Goal: Check status: Check status

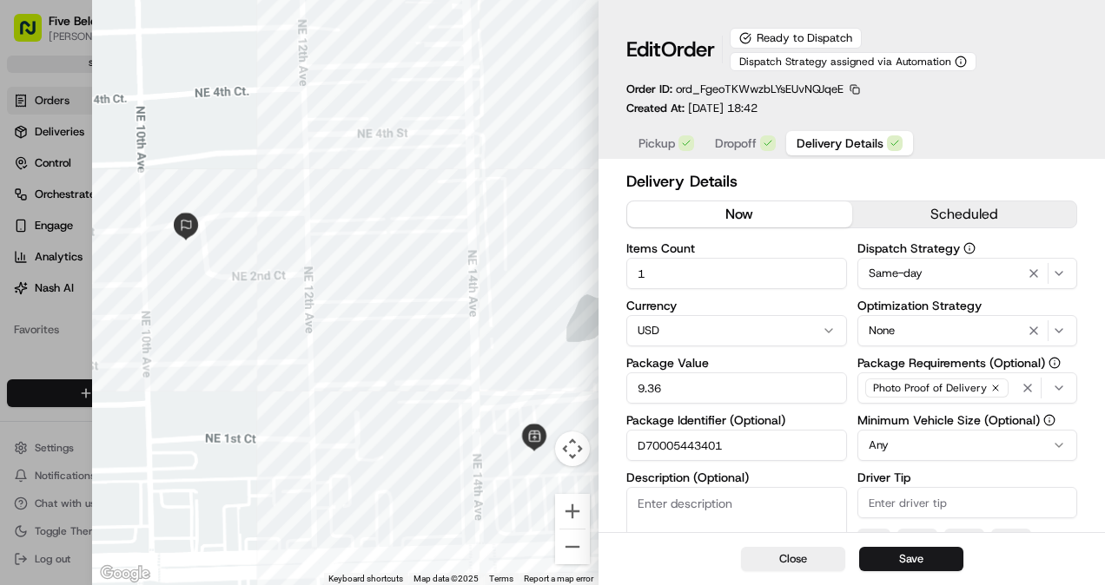
click at [820, 556] on button "Close" at bounding box center [793, 559] width 104 height 24
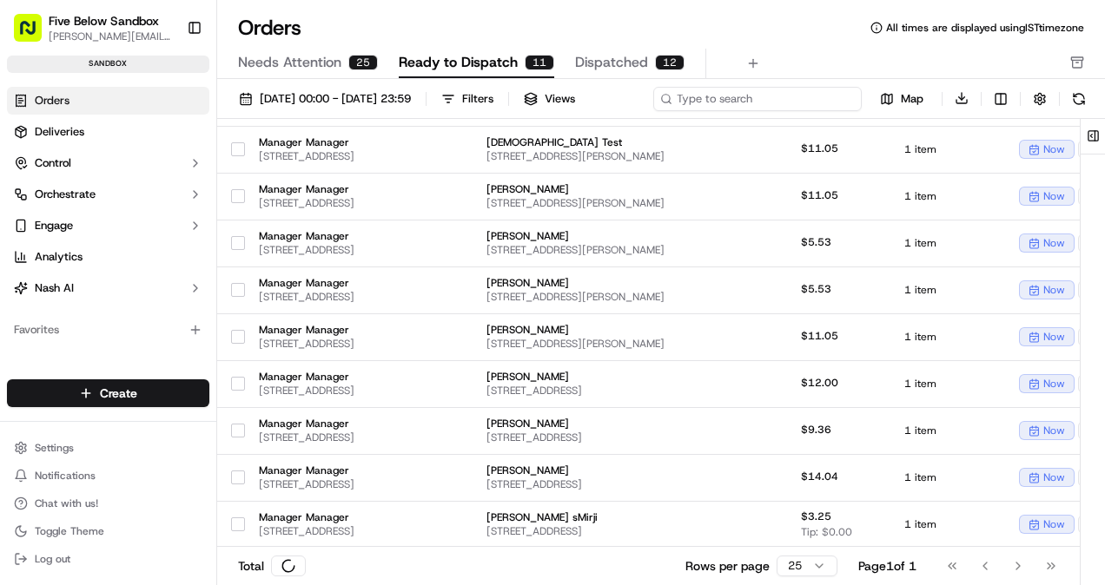
click at [766, 92] on input at bounding box center [757, 99] width 208 height 24
paste input "W700054434"
type input "W700054434"
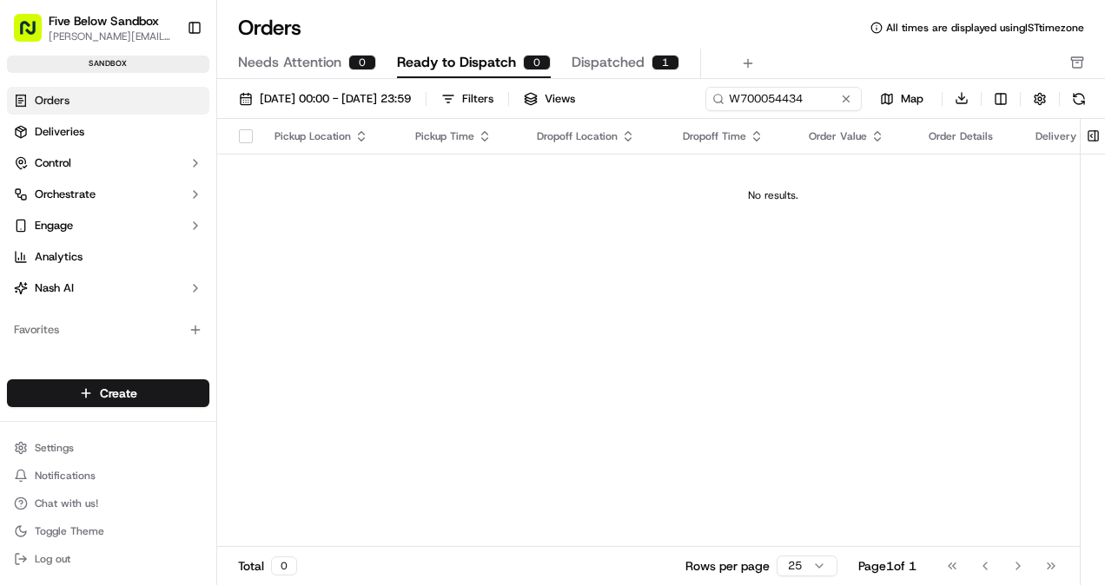
click at [643, 73] on button "Dispatched 1" at bounding box center [625, 64] width 108 height 30
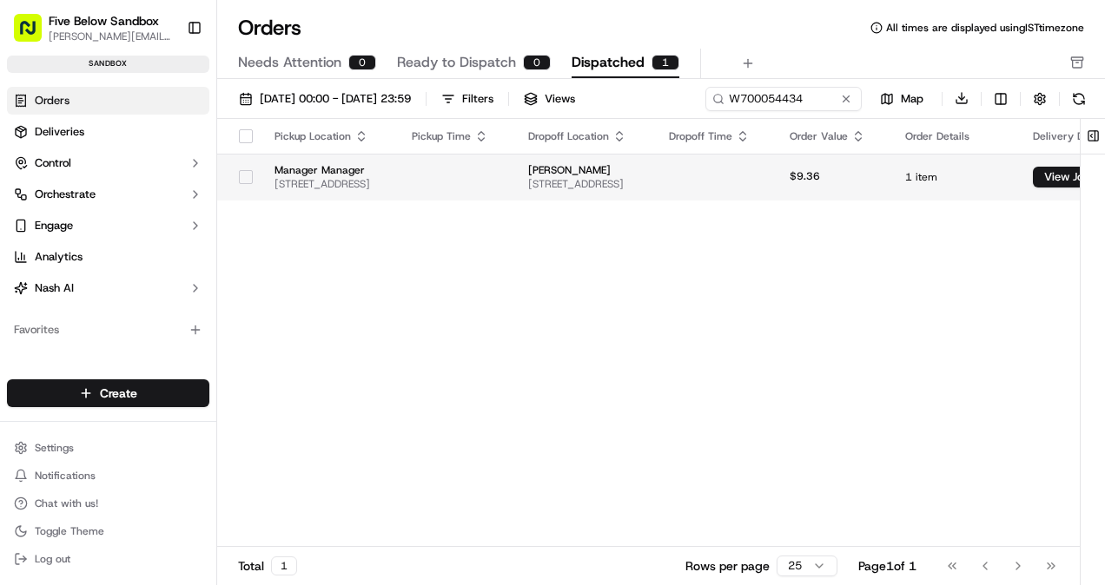
click at [398, 193] on td "Manager Manager [STREET_ADDRESS]" at bounding box center [329, 177] width 137 height 47
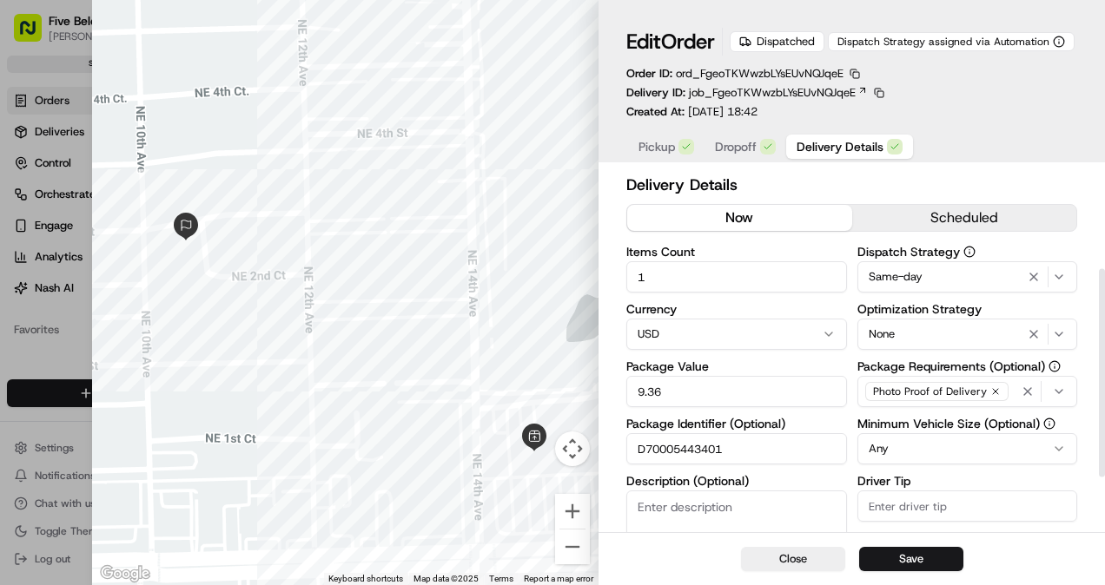
scroll to position [268, 0]
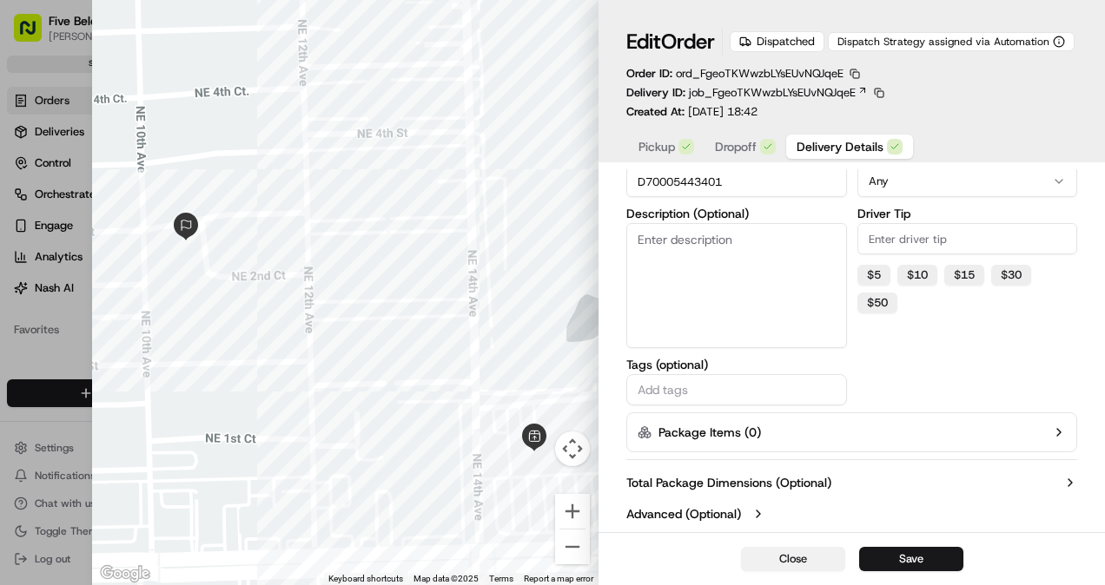
click at [802, 561] on button "Close" at bounding box center [793, 559] width 104 height 24
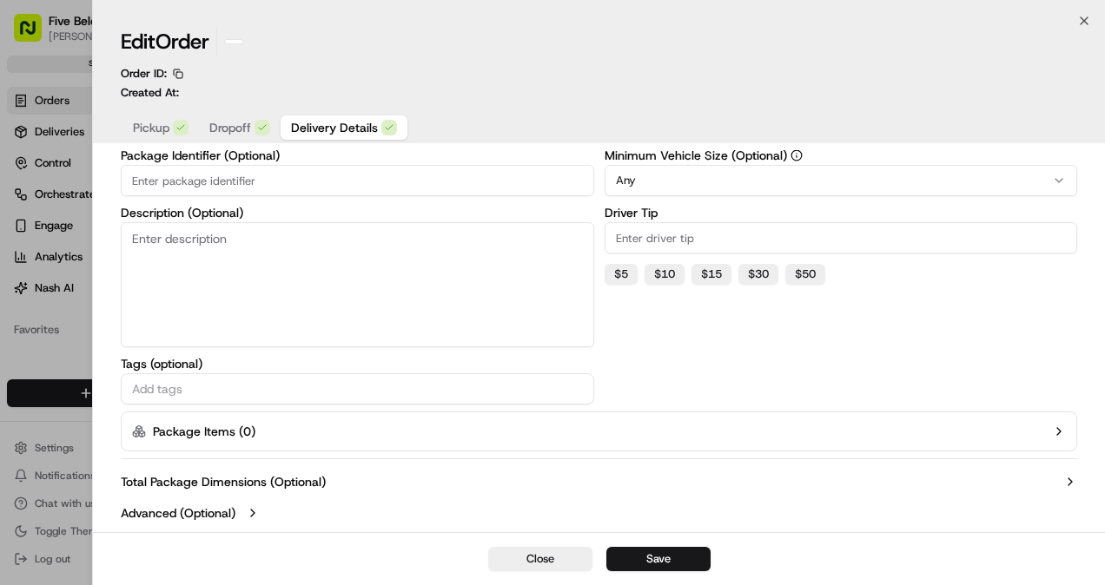
scroll to position [248, 0]
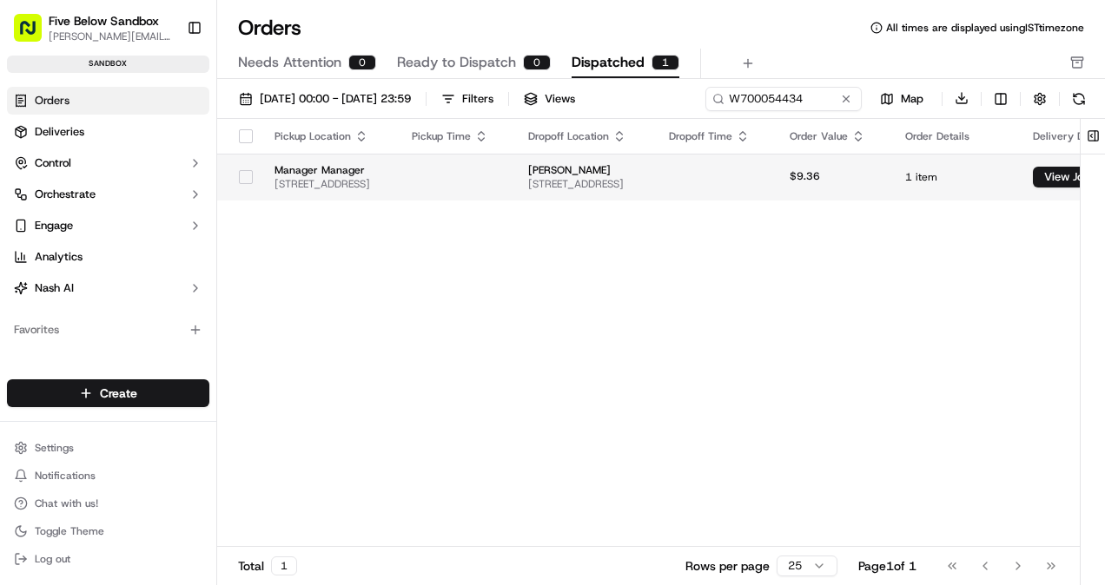
click at [384, 175] on span "Manager Manager" at bounding box center [328, 170] width 109 height 14
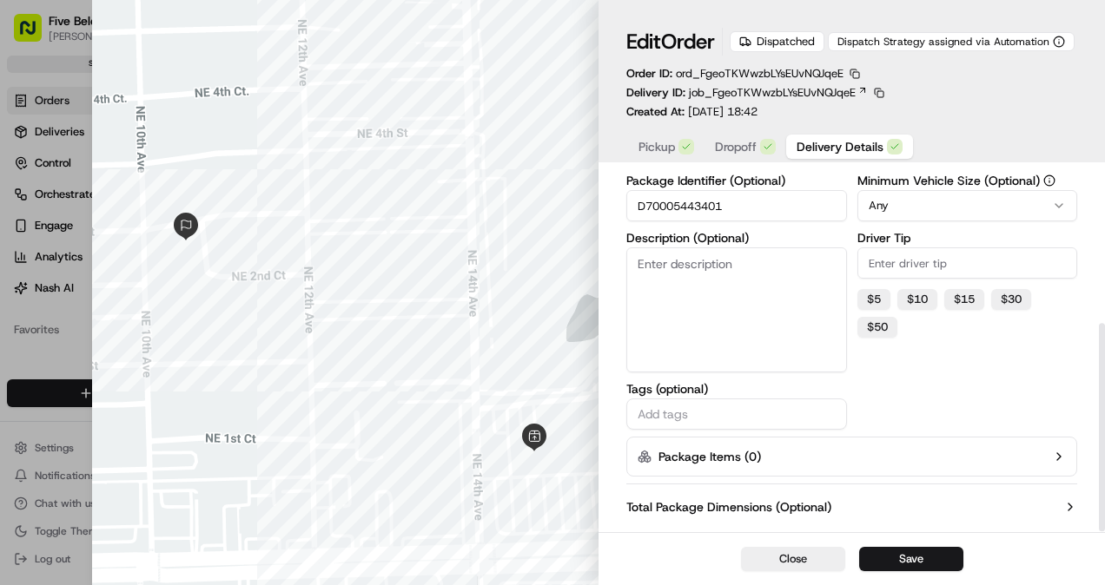
scroll to position [268, 0]
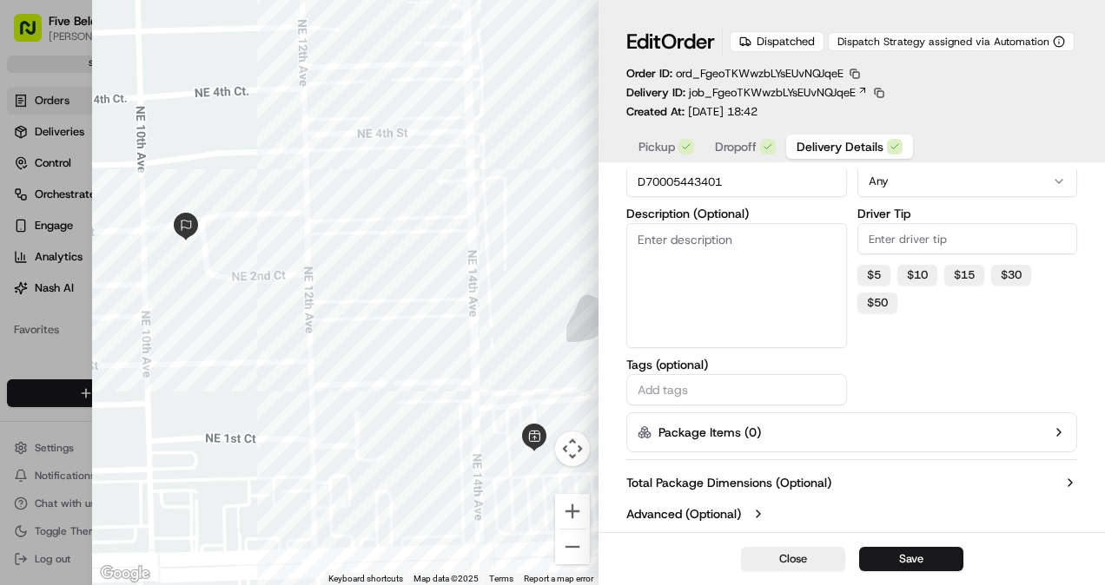
click at [686, 506] on label "Advanced (Optional)" at bounding box center [683, 513] width 115 height 17
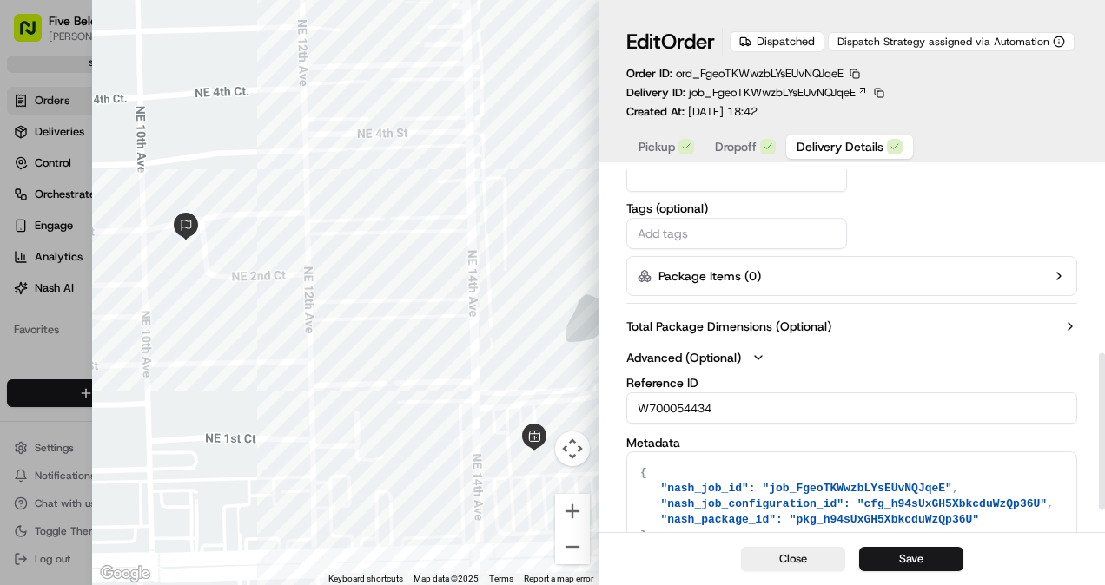
scroll to position [474, 0]
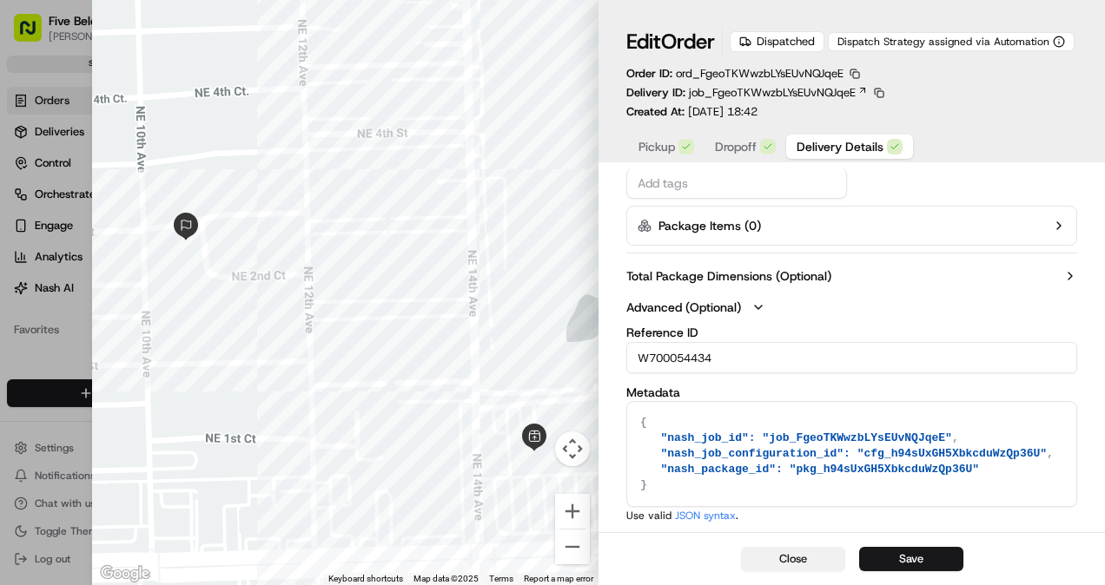
click at [809, 554] on button "Close" at bounding box center [793, 559] width 104 height 24
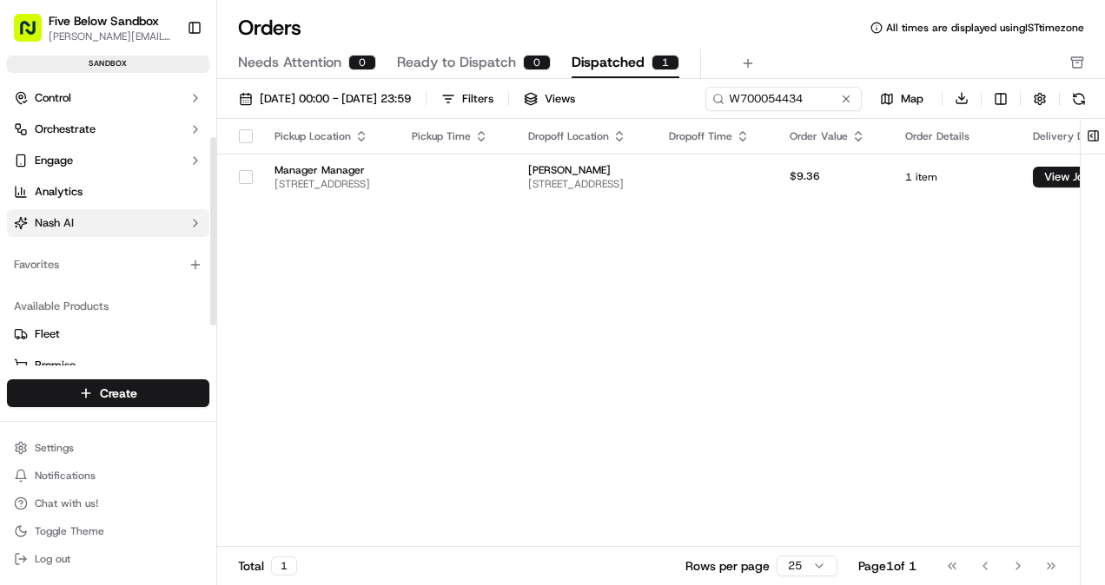
scroll to position [87, 0]
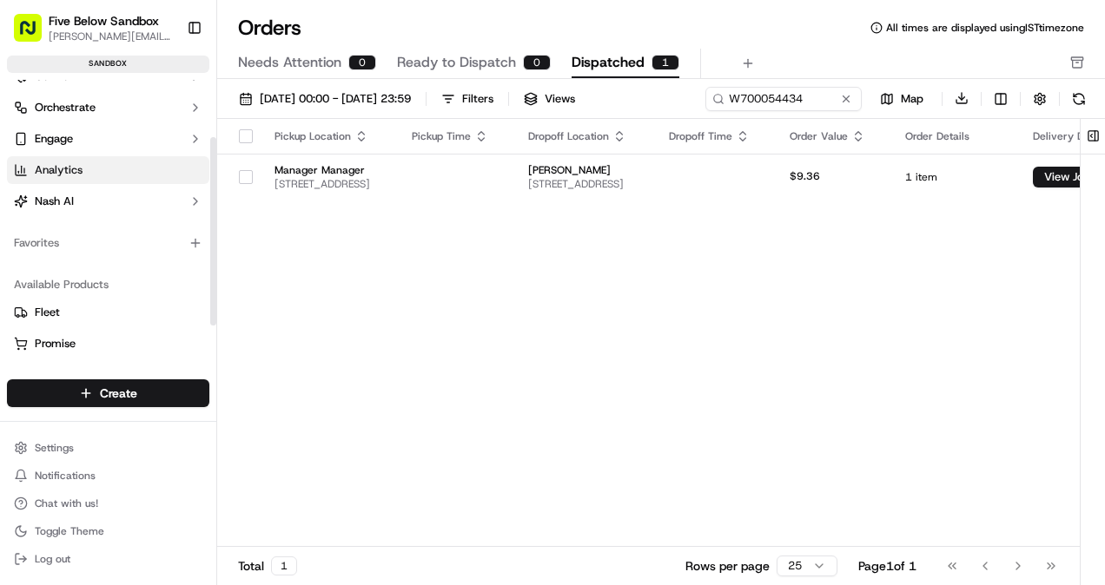
click at [92, 171] on link "Analytics" at bounding box center [108, 170] width 202 height 28
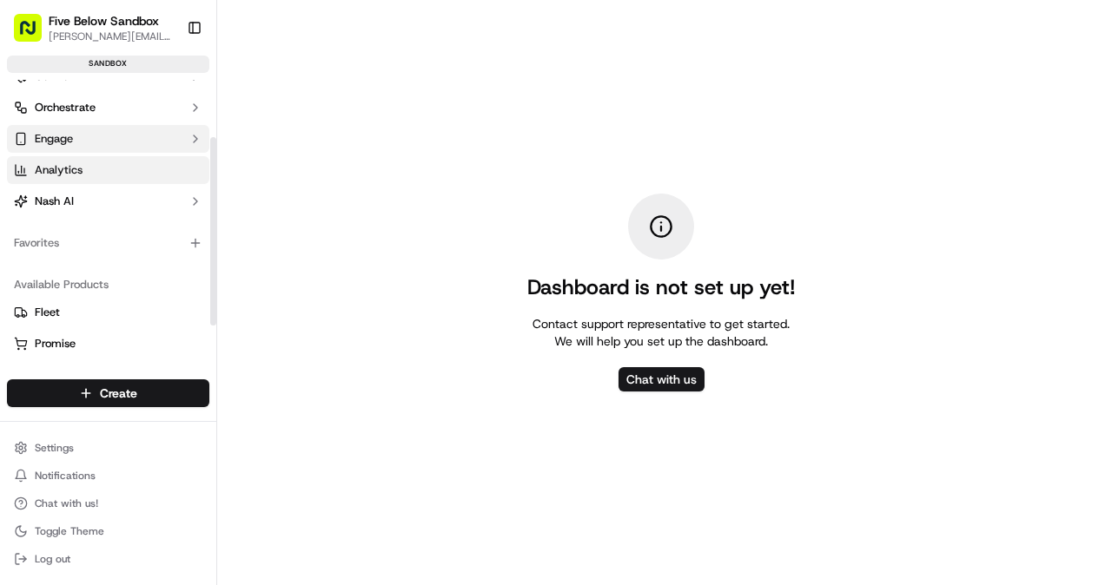
click at [111, 142] on button "Engage" at bounding box center [108, 139] width 202 height 28
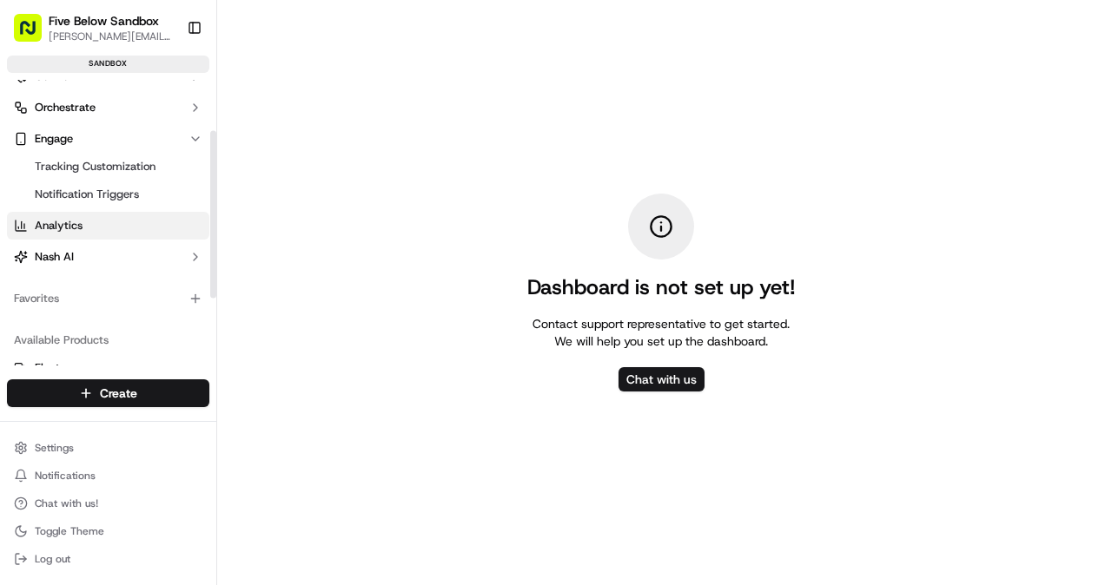
click at [143, 122] on ul "Orders Deliveries Control Orchestrate Engage Tracking Customization Notificatio…" at bounding box center [108, 135] width 202 height 271
click at [144, 144] on button "Engage" at bounding box center [108, 139] width 202 height 28
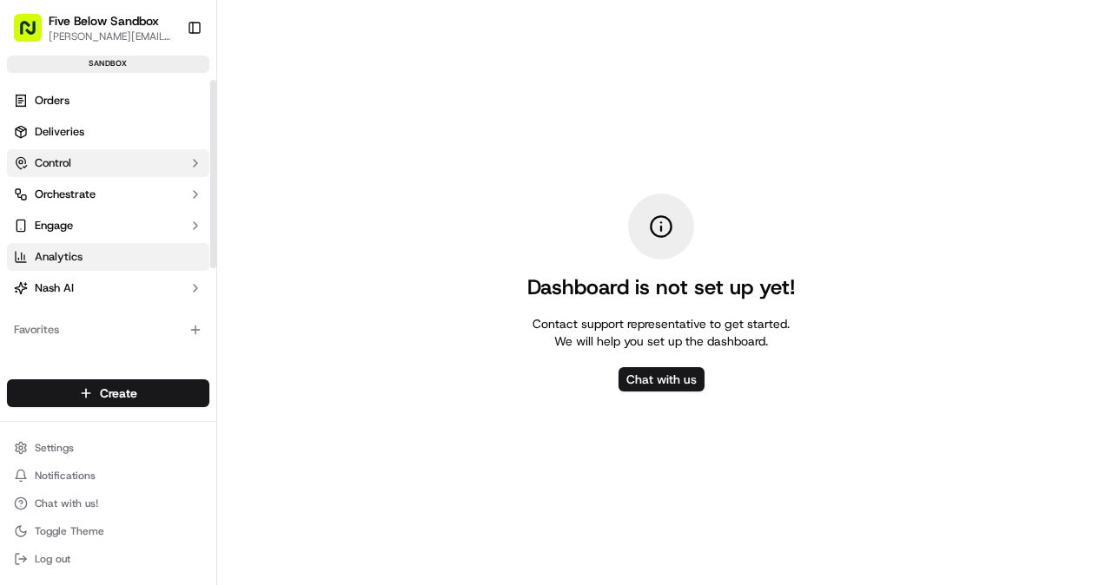
click at [142, 168] on button "Control" at bounding box center [108, 163] width 202 height 28
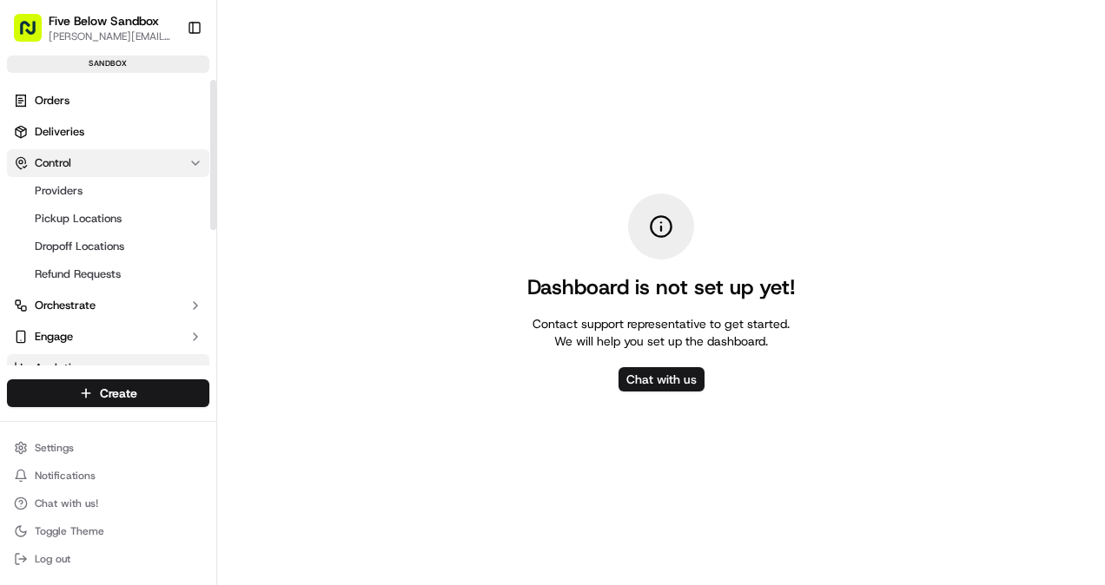
click at [142, 168] on button "Control" at bounding box center [108, 163] width 202 height 28
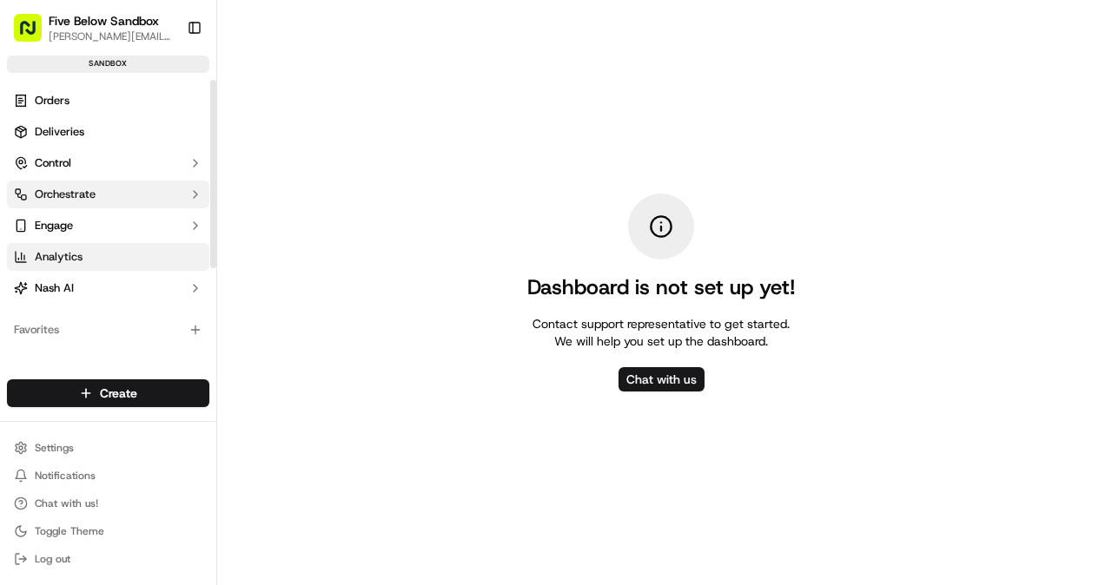
click at [135, 186] on button "Orchestrate" at bounding box center [108, 195] width 202 height 28
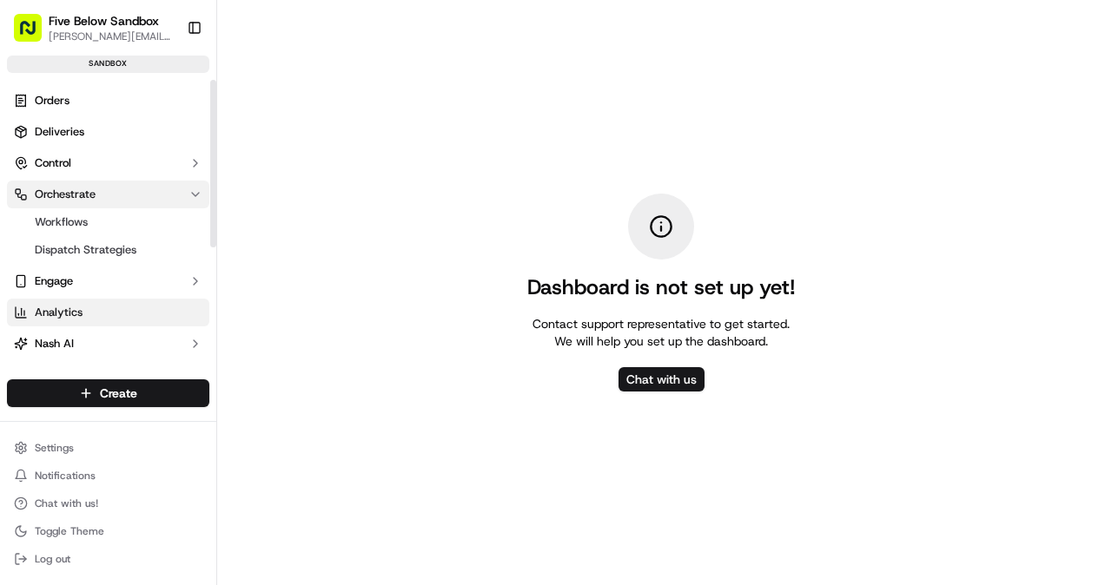
click at [135, 186] on button "Orchestrate" at bounding box center [108, 195] width 202 height 28
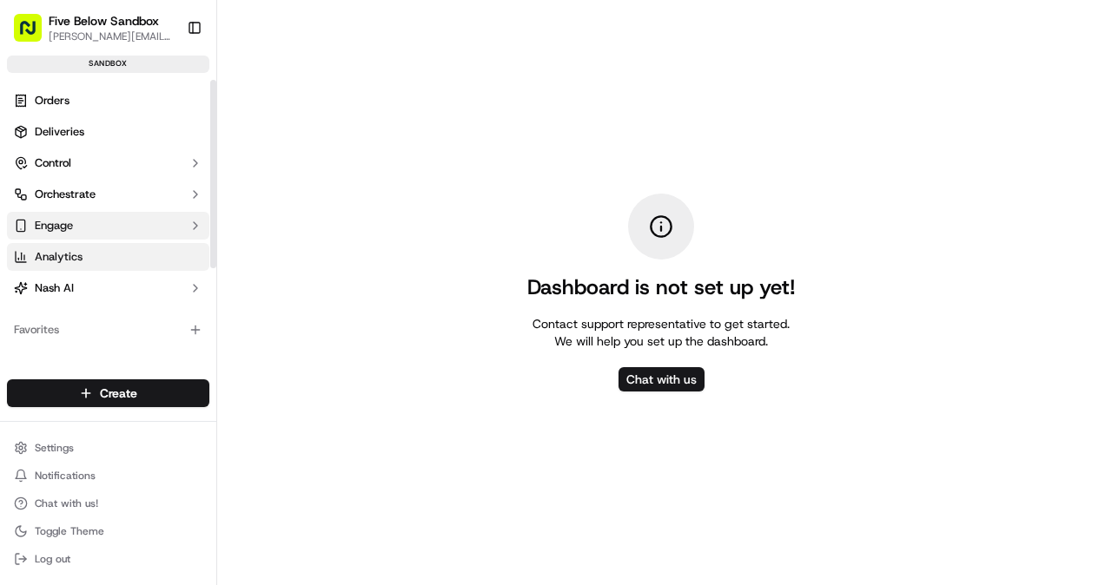
click at [125, 228] on button "Engage" at bounding box center [108, 226] width 202 height 28
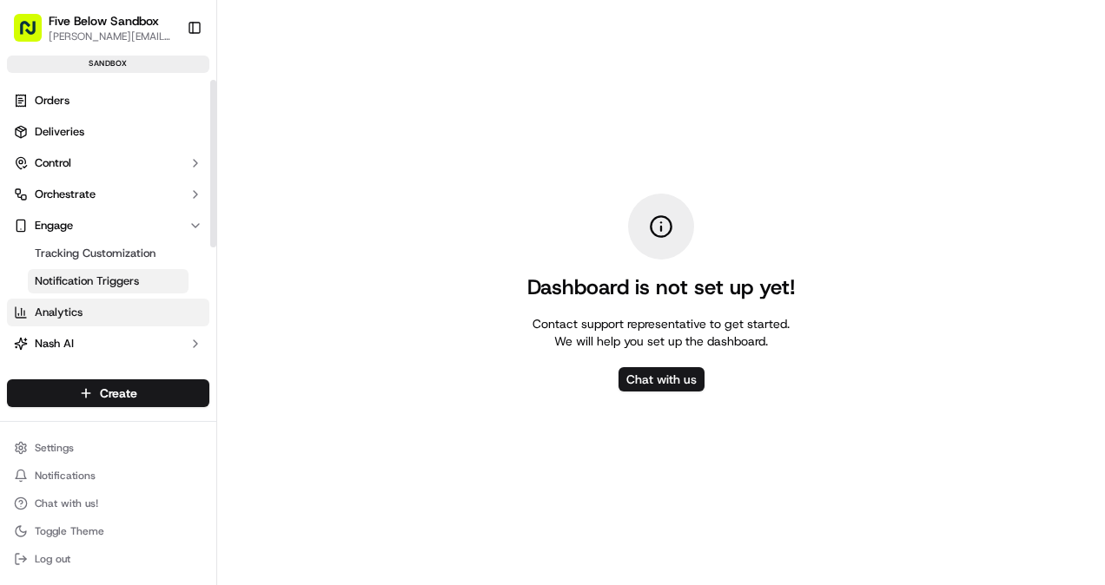
click at [89, 282] on span "Notification Triggers" at bounding box center [87, 282] width 104 height 16
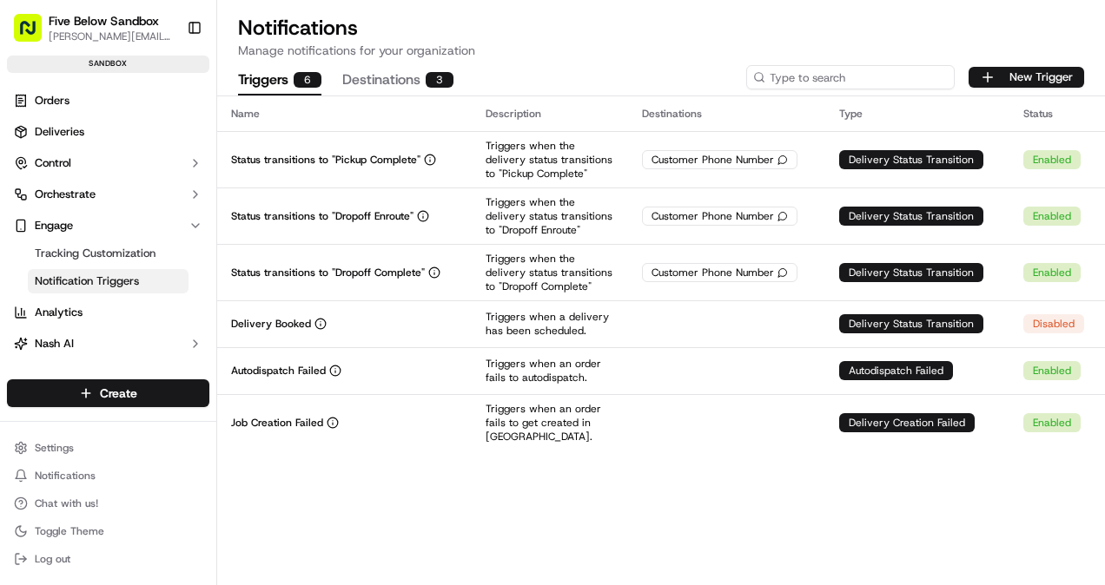
click at [836, 80] on input at bounding box center [850, 77] width 208 height 24
click at [364, 82] on button "Destinations 3" at bounding box center [397, 81] width 111 height 30
click at [287, 87] on button "Triggers 6" at bounding box center [279, 81] width 83 height 30
click at [837, 74] on input at bounding box center [850, 77] width 208 height 24
paste input "W700054434"
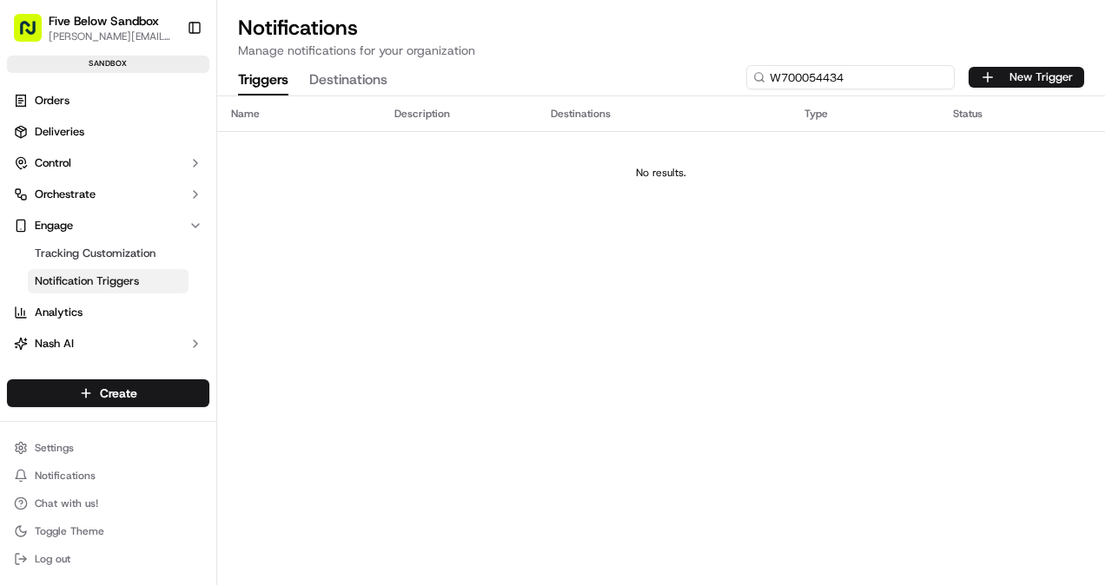
type input "W700054434"
click at [92, 318] on link "Analytics" at bounding box center [108, 313] width 202 height 28
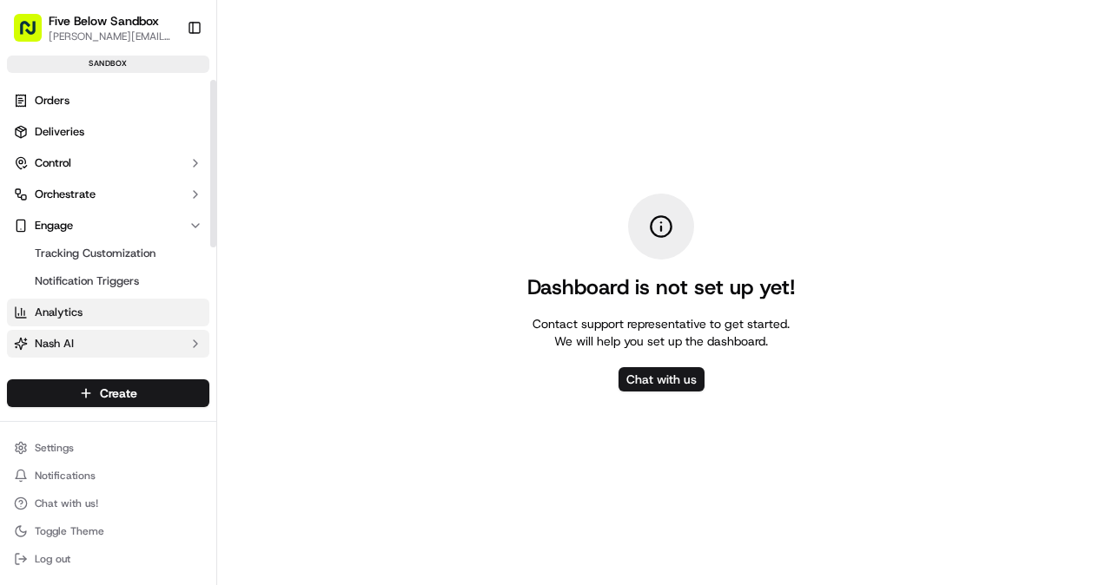
click at [102, 339] on button "Nash AI" at bounding box center [108, 344] width 202 height 28
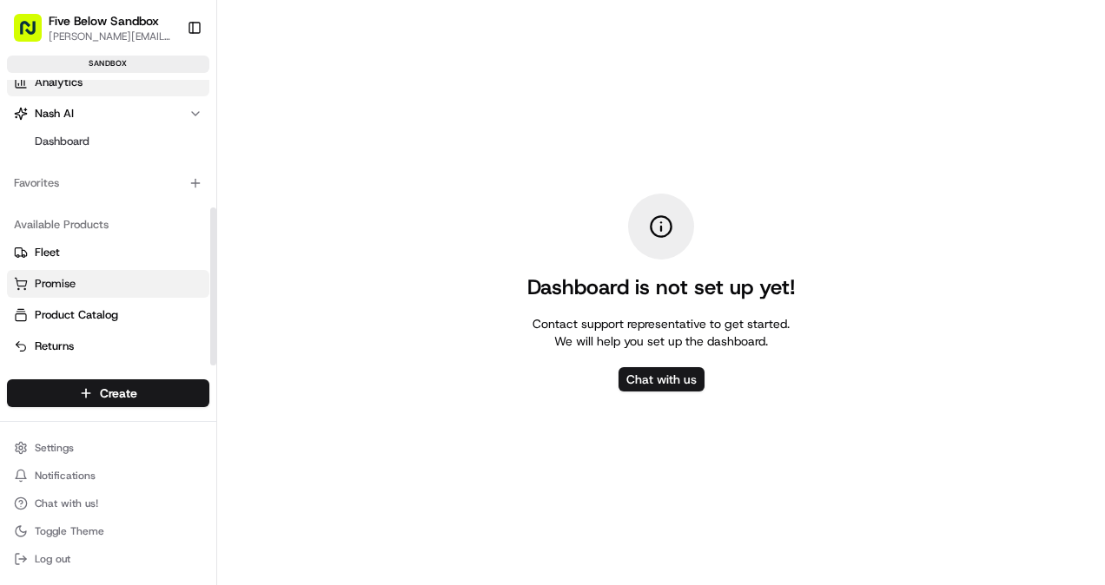
click at [83, 290] on button "Promise" at bounding box center [108, 284] width 202 height 28
click at [61, 139] on span "Dashboard" at bounding box center [62, 142] width 55 height 16
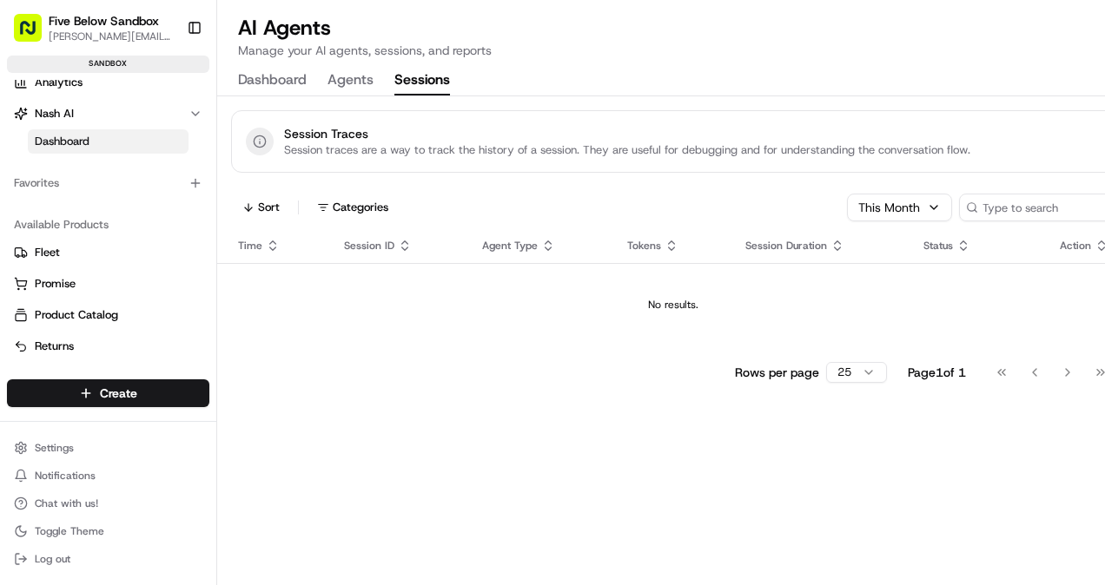
click at [402, 78] on button "Sessions" at bounding box center [422, 81] width 56 height 30
click at [364, 90] on button "Agents" at bounding box center [350, 81] width 46 height 30
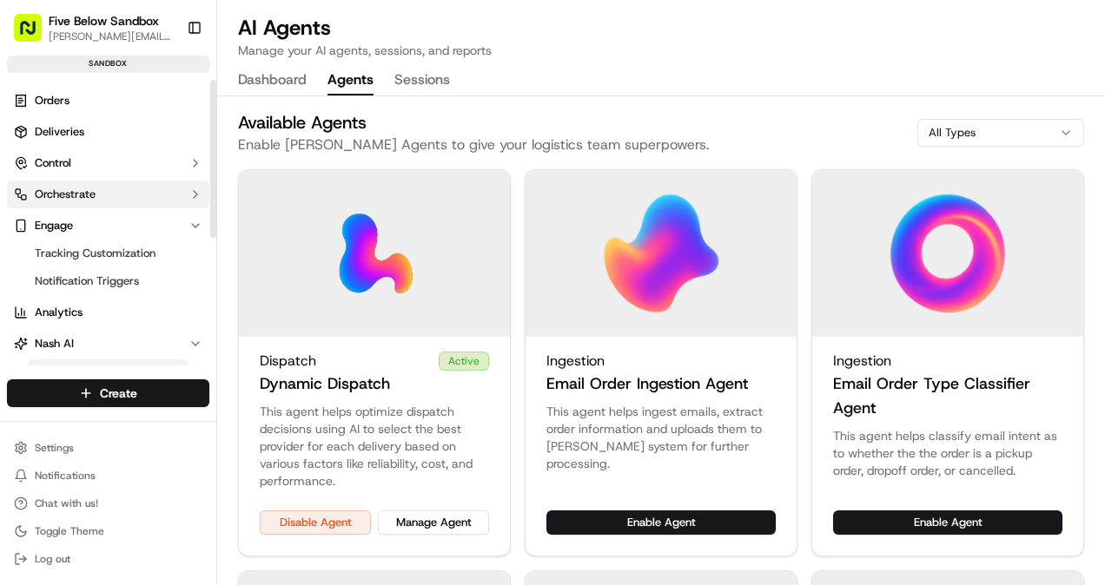
click at [74, 193] on span "Orchestrate" at bounding box center [65, 195] width 61 height 16
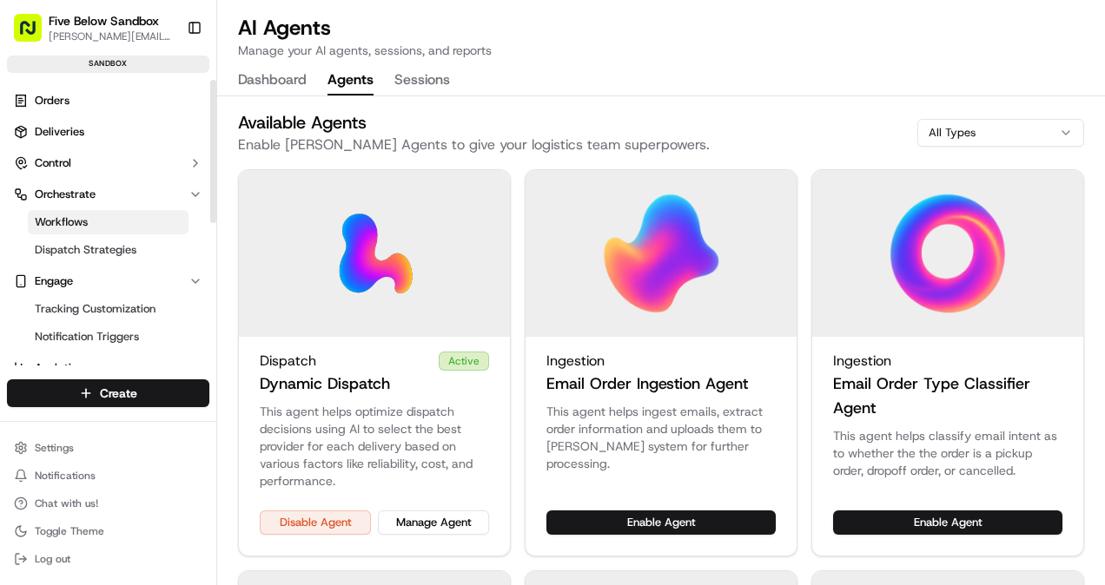
click at [102, 210] on ul "Workflows Dispatch Strategies" at bounding box center [109, 236] width 178 height 56
click at [129, 225] on link "Workflows" at bounding box center [108, 222] width 161 height 24
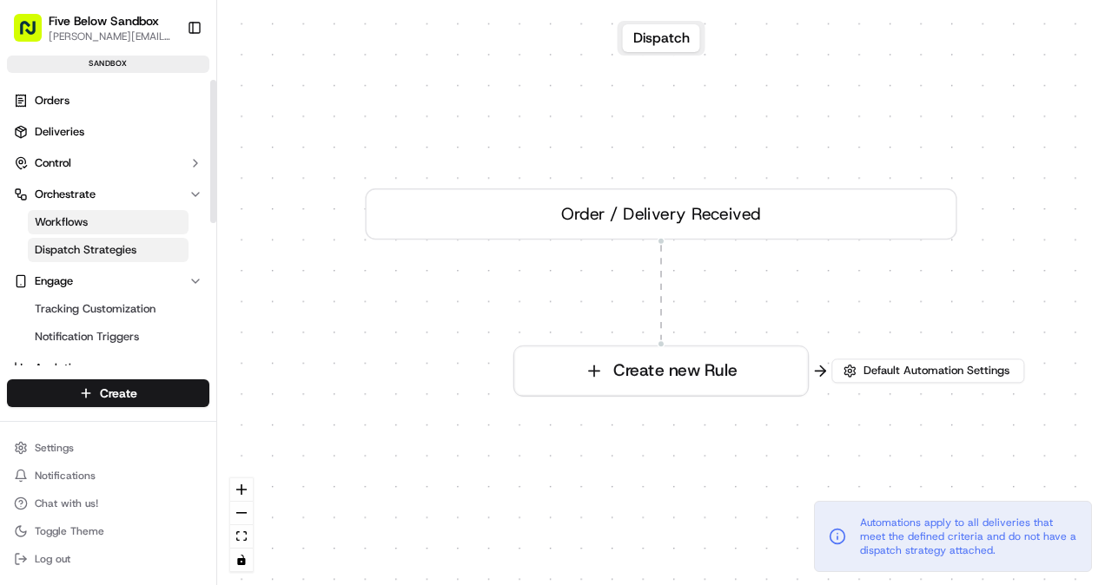
click at [137, 257] on link "Dispatch Strategies" at bounding box center [108, 250] width 161 height 24
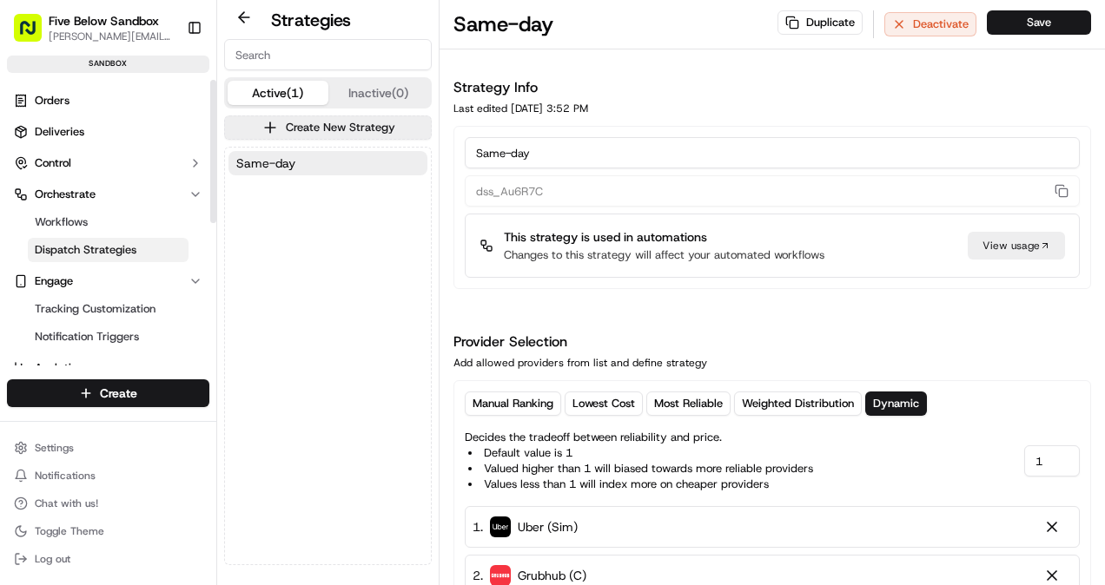
click at [94, 250] on span "Dispatch Strategies" at bounding box center [86, 250] width 102 height 16
click at [96, 152] on button "Control" at bounding box center [108, 163] width 202 height 28
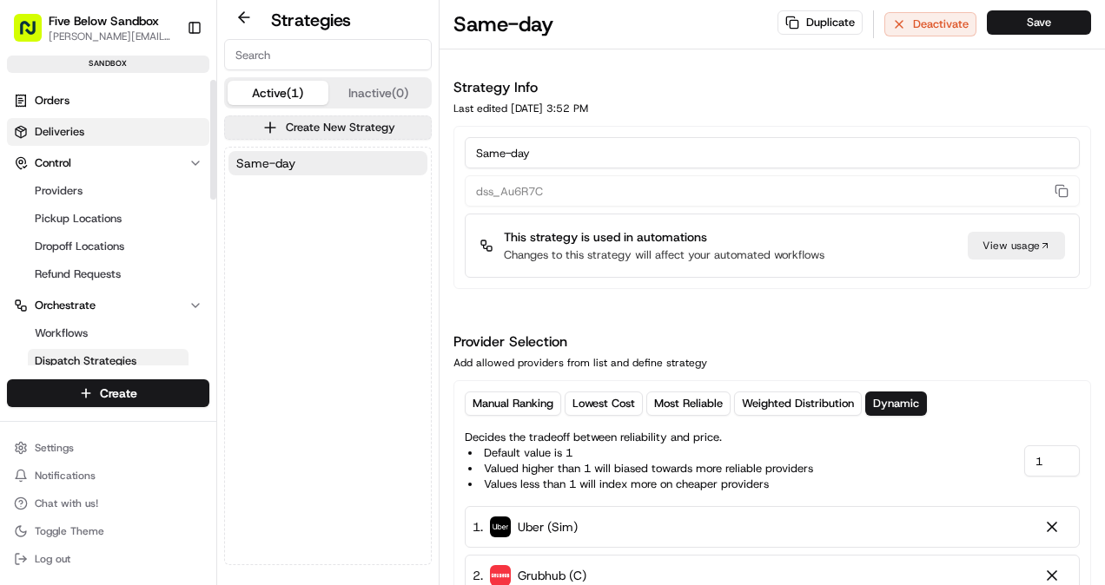
click at [90, 131] on link "Deliveries" at bounding box center [108, 132] width 202 height 28
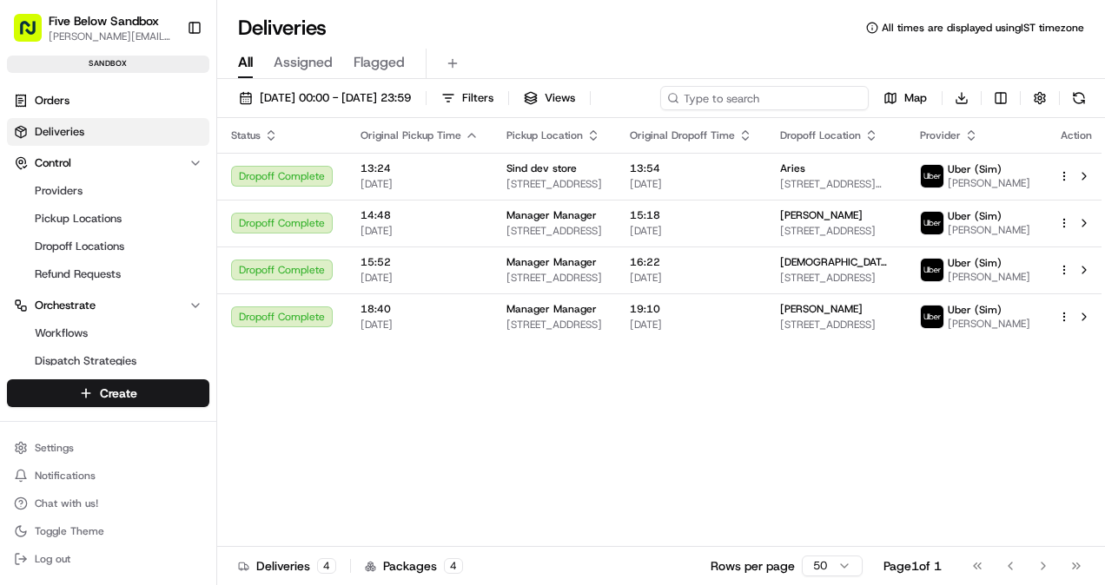
click at [779, 101] on div "[DATE] 00:00 - [DATE] 23:59 Filters Views Map Download" at bounding box center [661, 102] width 888 height 32
paste input "W700054434"
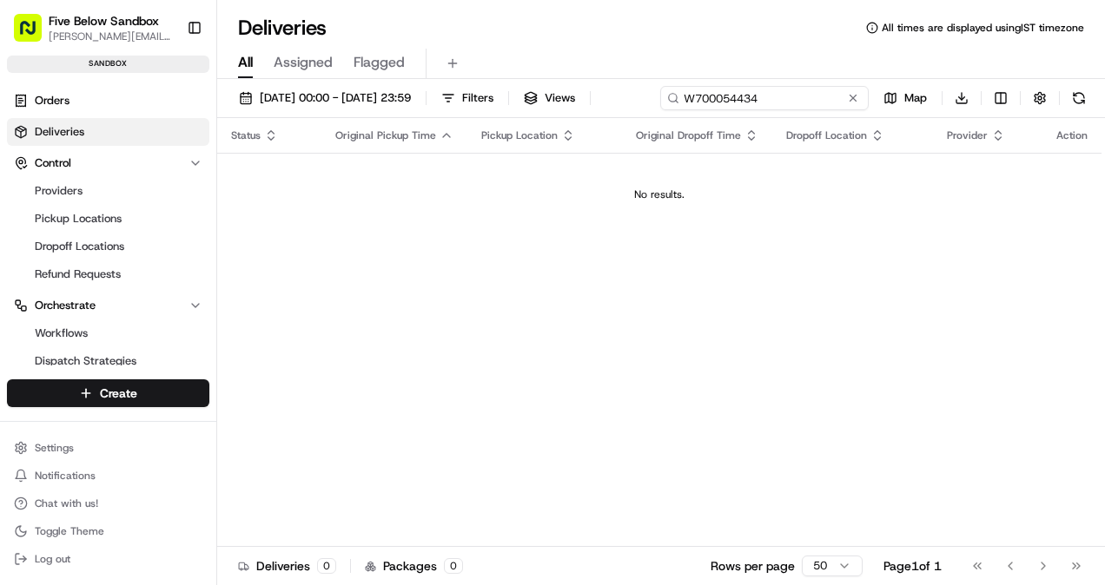
type input "W700054434"
